Goal: Transaction & Acquisition: Subscribe to service/newsletter

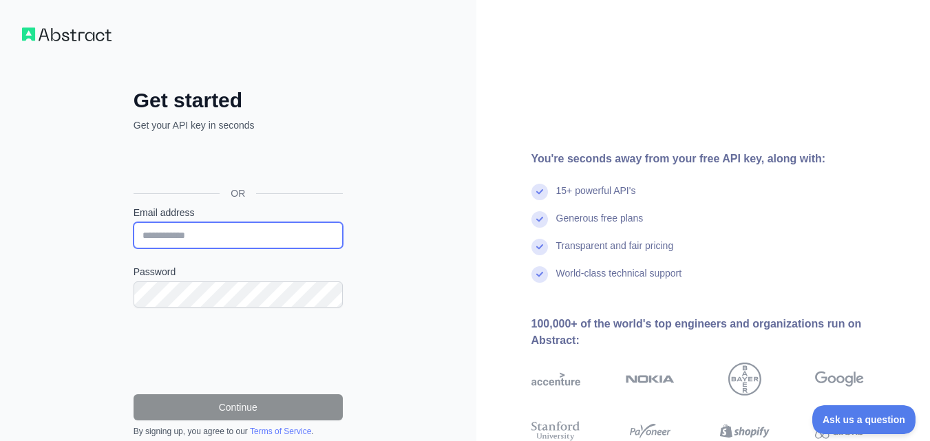
click at [309, 246] on input "Email address" at bounding box center [237, 235] width 209 height 26
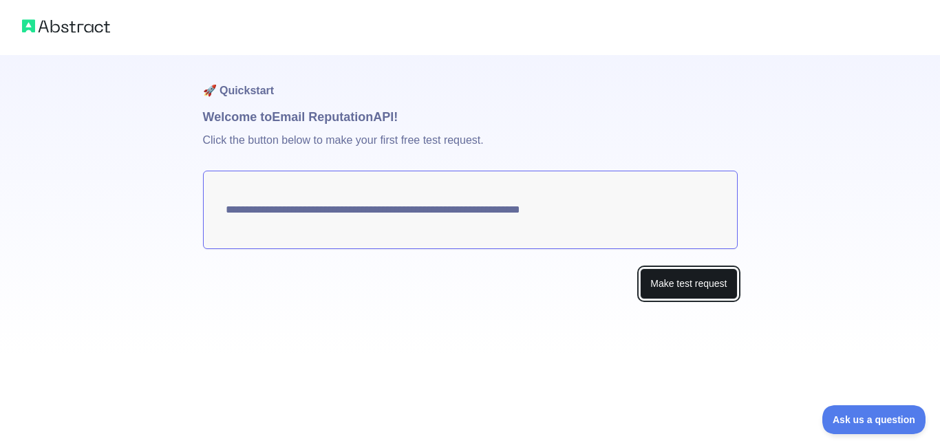
click at [705, 288] on button "Make test request" at bounding box center [688, 283] width 97 height 31
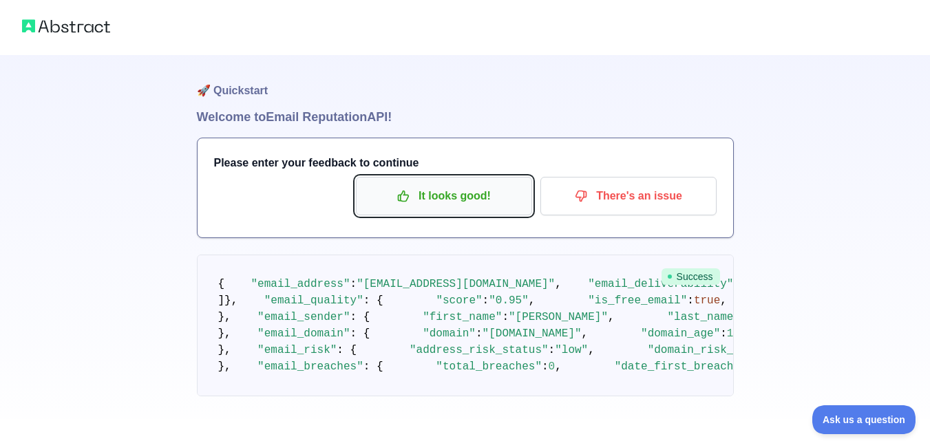
click at [485, 198] on p "It looks good!" at bounding box center [443, 195] width 155 height 23
